Goal: Information Seeking & Learning: Find specific fact

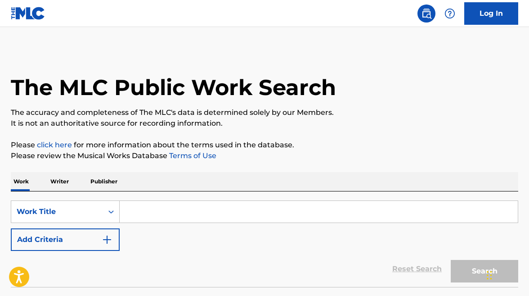
click at [144, 217] on input "Search Form" at bounding box center [319, 212] width 398 height 22
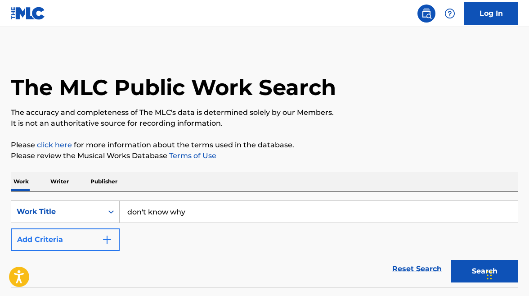
type input "don't know why"
click at [61, 232] on button "Add Criteria" at bounding box center [65, 239] width 109 height 22
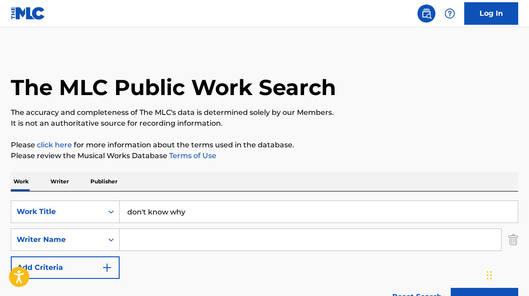
click at [165, 238] on input "Search Form" at bounding box center [311, 240] width 382 height 22
type input "casey"
click at [451, 288] on button "Search" at bounding box center [484, 299] width 67 height 22
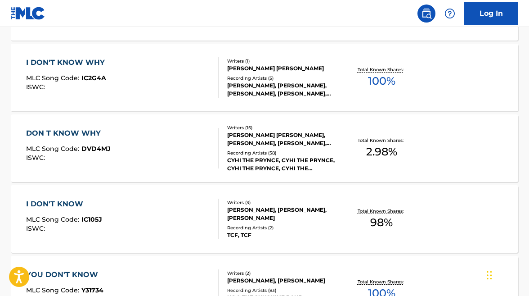
scroll to position [360, 0]
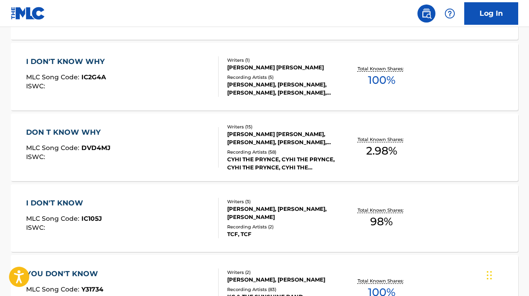
click at [137, 134] on div "DON T KNOW WHY MLC Song Code : DVD4MJ ISWC :" at bounding box center [122, 147] width 193 height 40
